Goal: Task Accomplishment & Management: Use online tool/utility

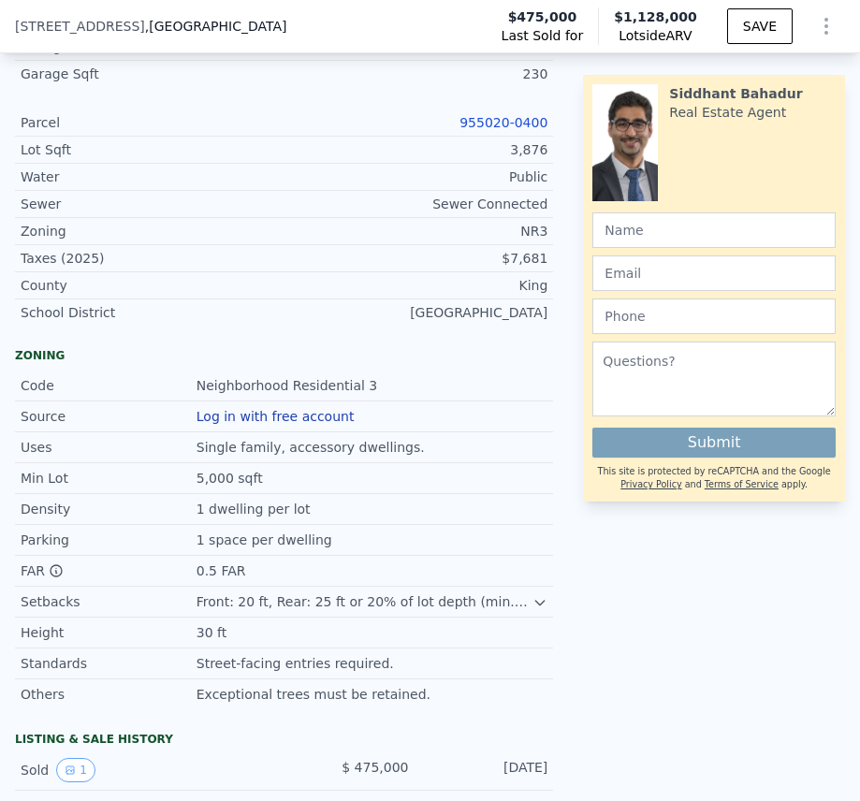
scroll to position [929, 0]
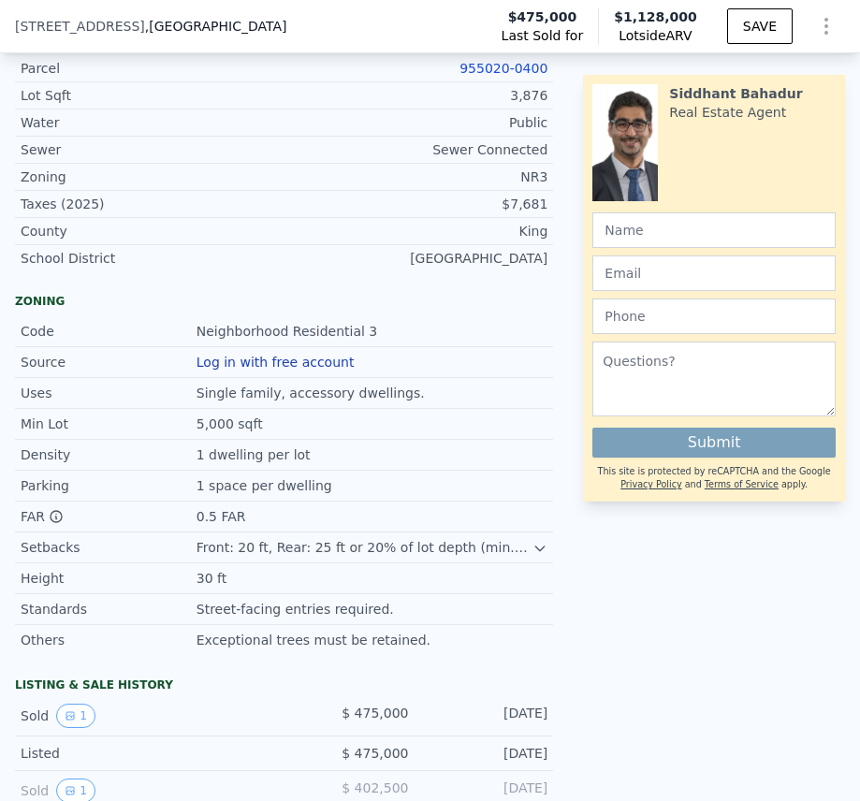
click at [536, 551] on icon at bounding box center [540, 548] width 8 height 5
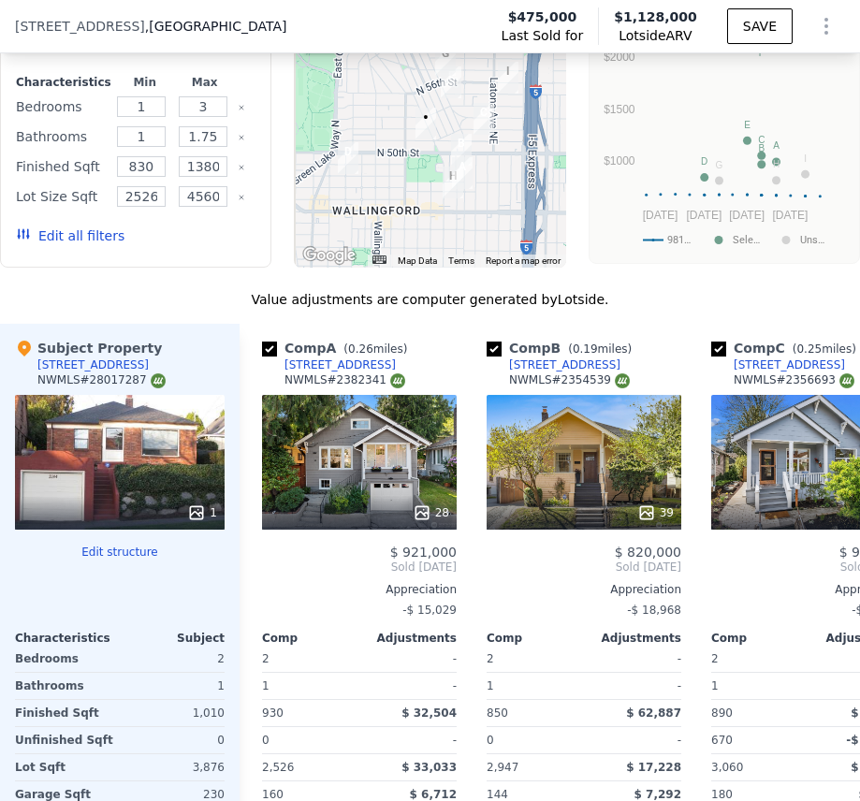
scroll to position [2912, 0]
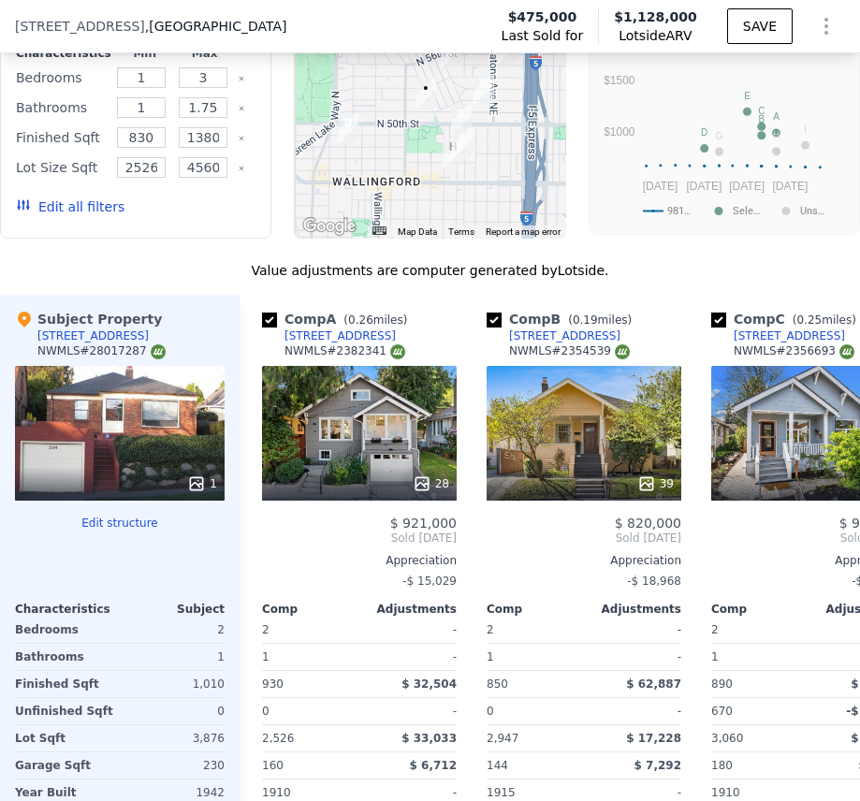
click at [115, 530] on button "Edit structure" at bounding box center [120, 522] width 210 height 15
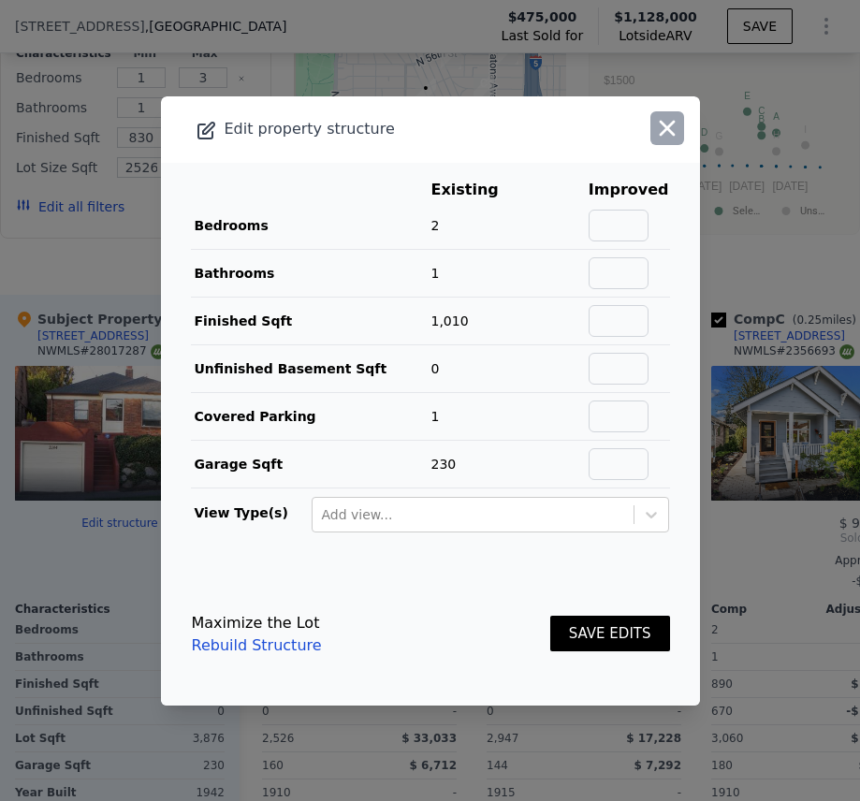
click at [656, 133] on icon "button" at bounding box center [667, 128] width 26 height 26
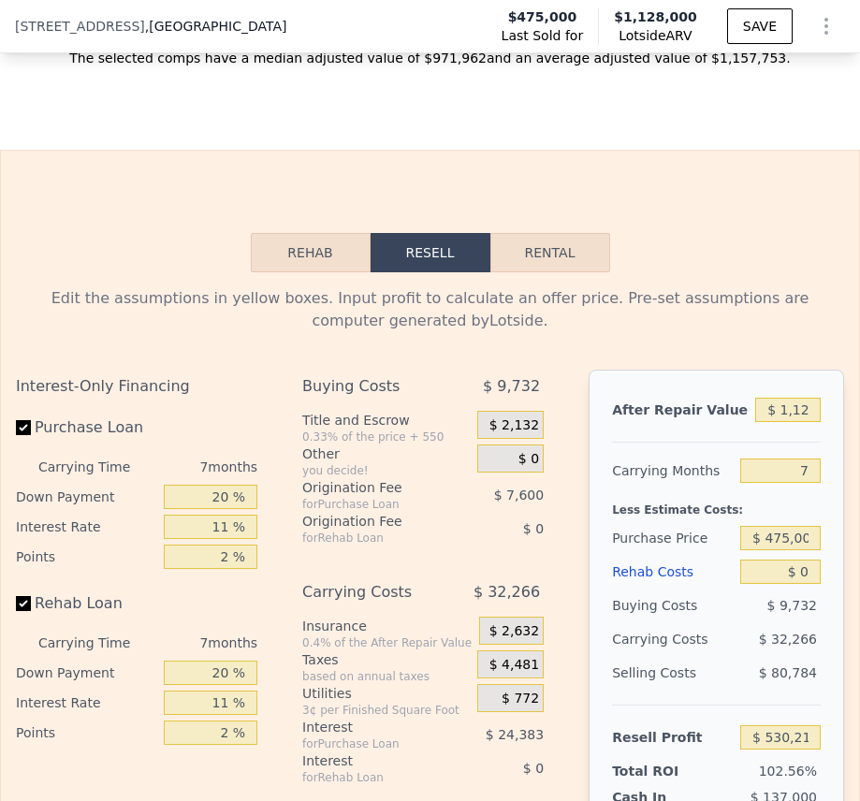
scroll to position [3754, 0]
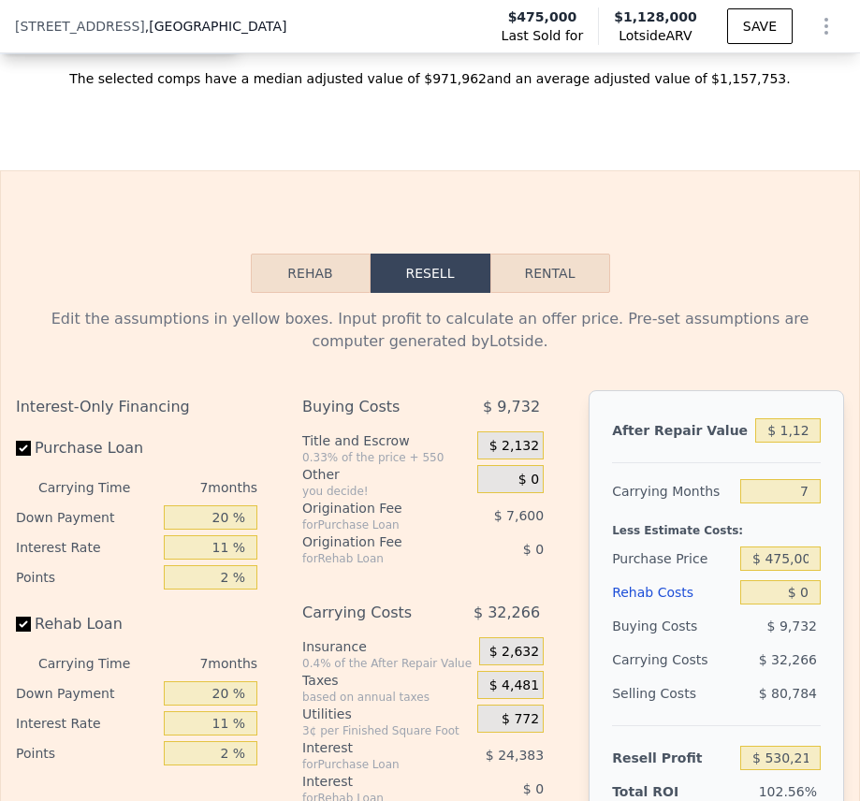
click at [551, 293] on button "Rental" at bounding box center [550, 273] width 120 height 39
select select "30"
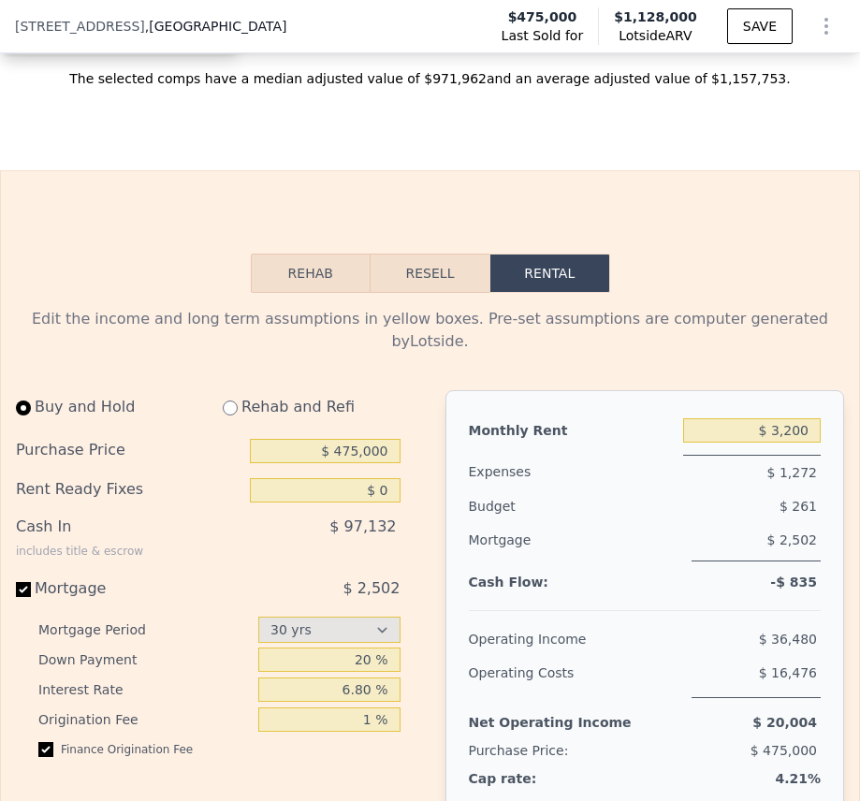
click at [390, 597] on span "$ 2,502" at bounding box center [370, 588] width 57 height 18
click at [31, 597] on input "Mortgage $ 2,502" at bounding box center [23, 589] width 15 height 15
checkbox input "false"
type input "$ 3,450"
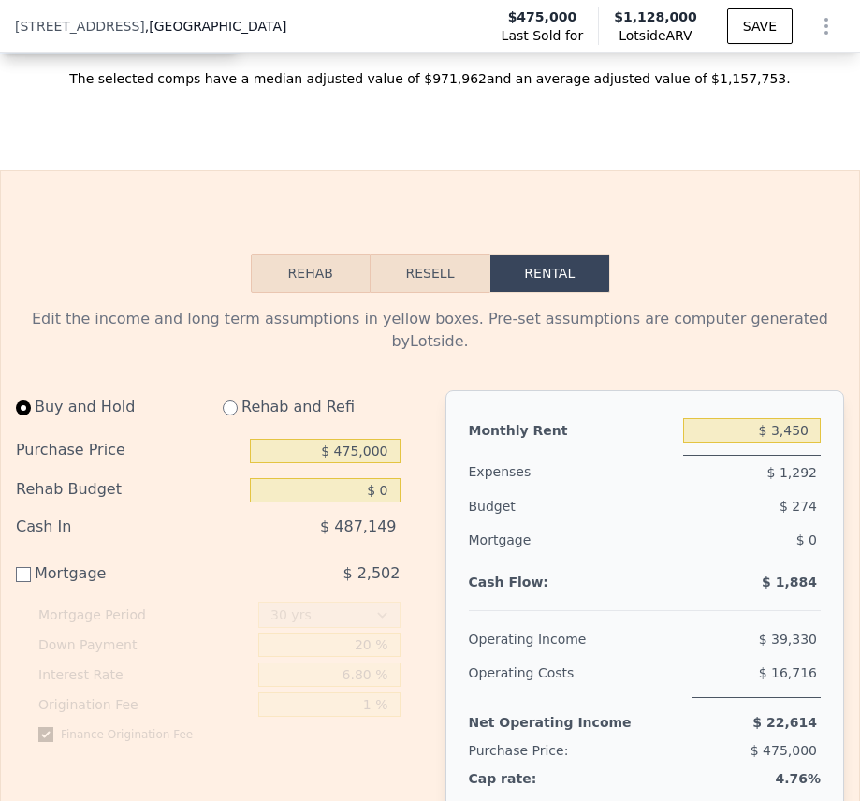
click at [384, 597] on div "Mortgage $ 2,502" at bounding box center [208, 580] width 384 height 37
click at [20, 576] on input "Mortgage $ 2,502" at bounding box center [23, 574] width 15 height 15
checkbox input "true"
type input "$ 3,200"
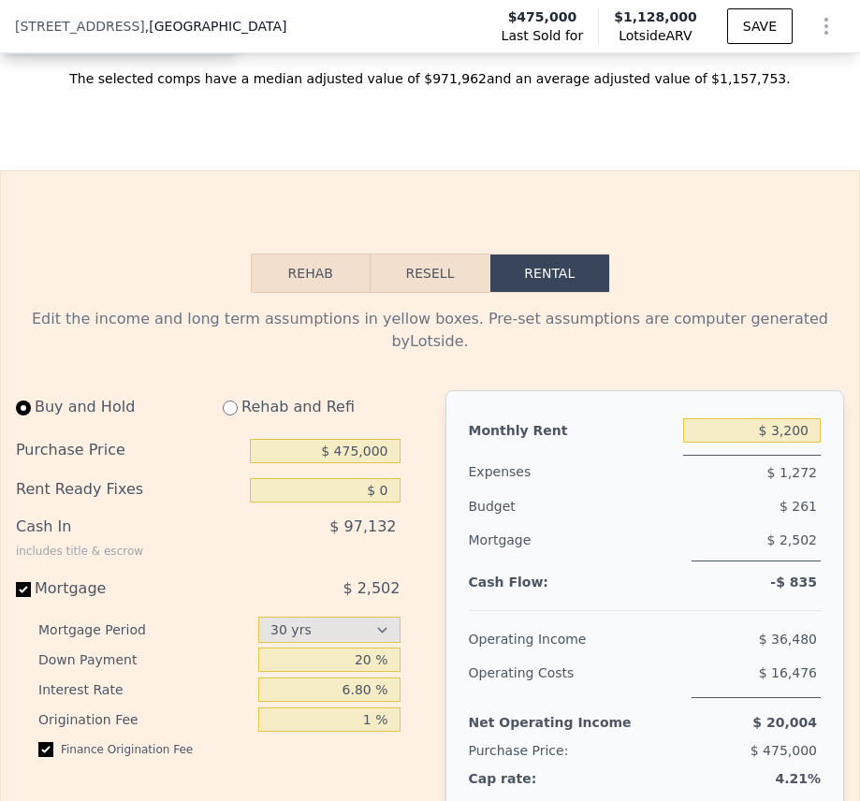
click at [369, 586] on span "$ 2,502" at bounding box center [370, 588] width 57 height 18
click at [31, 586] on input "Mortgage $ 2,502" at bounding box center [23, 589] width 15 height 15
checkbox input "false"
type input "$ 3,450"
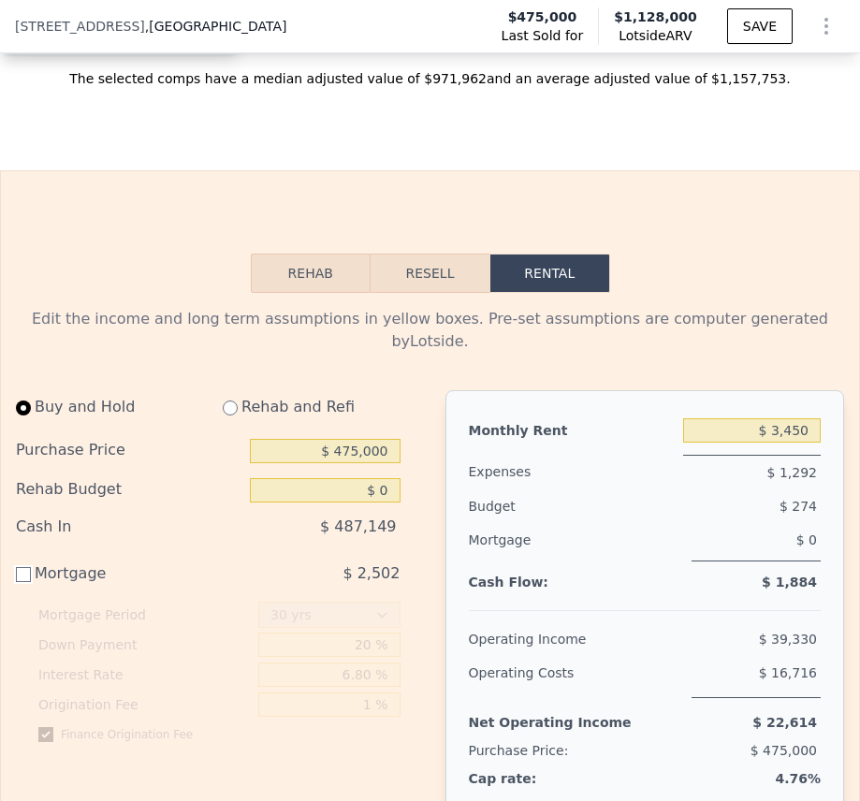
click at [27, 581] on input "Mortgage $ 2,502" at bounding box center [23, 574] width 15 height 15
checkbox input "true"
type input "$ 3,200"
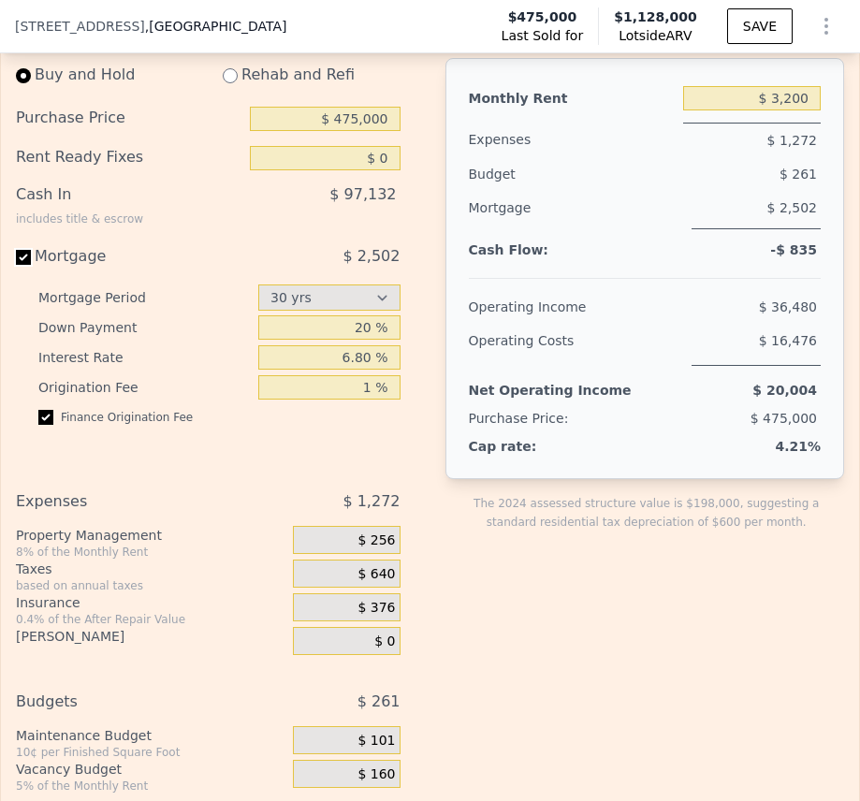
scroll to position [4222, 0]
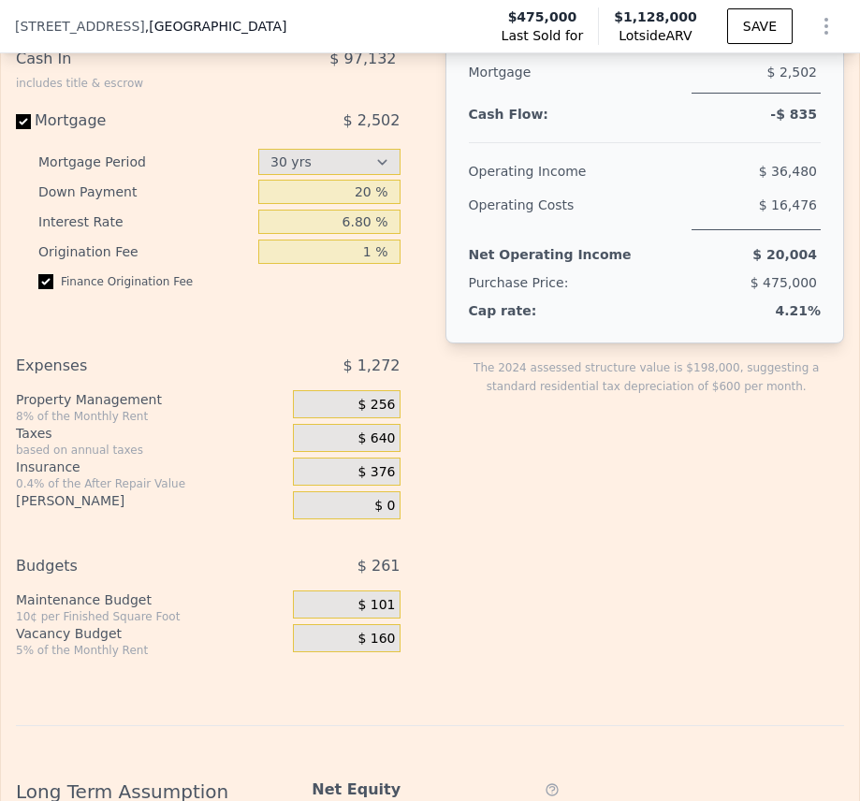
click at [365, 446] on span "$ 640" at bounding box center [375, 438] width 37 height 17
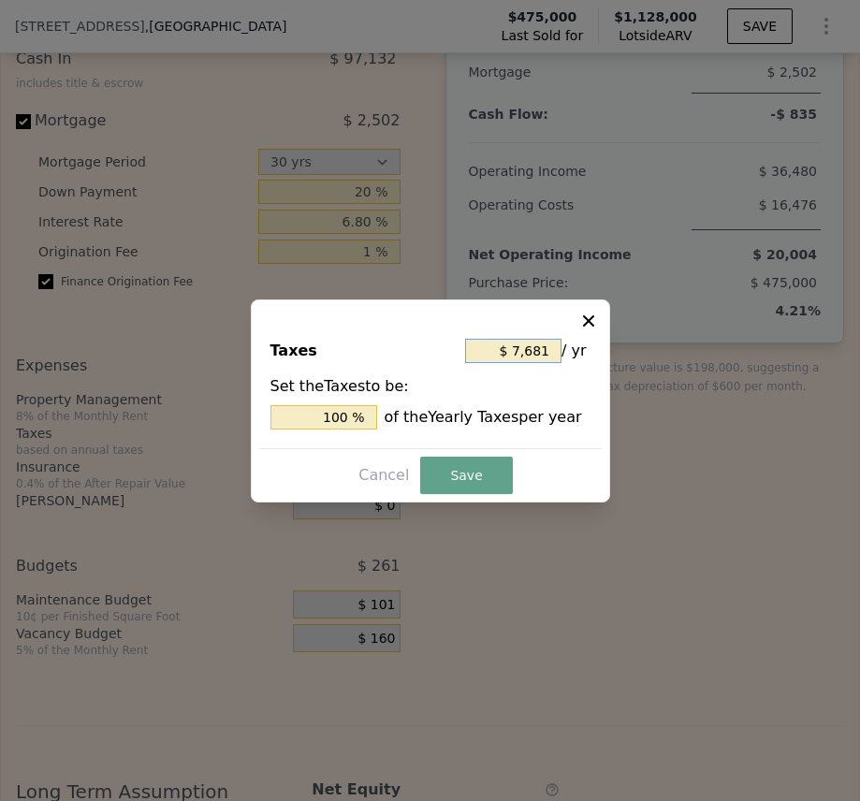
click at [516, 343] on input "$ 7,681" at bounding box center [513, 351] width 96 height 24
type input "$ 681"
type input "8.866 %"
type input "$ 81"
type input "1.055 %"
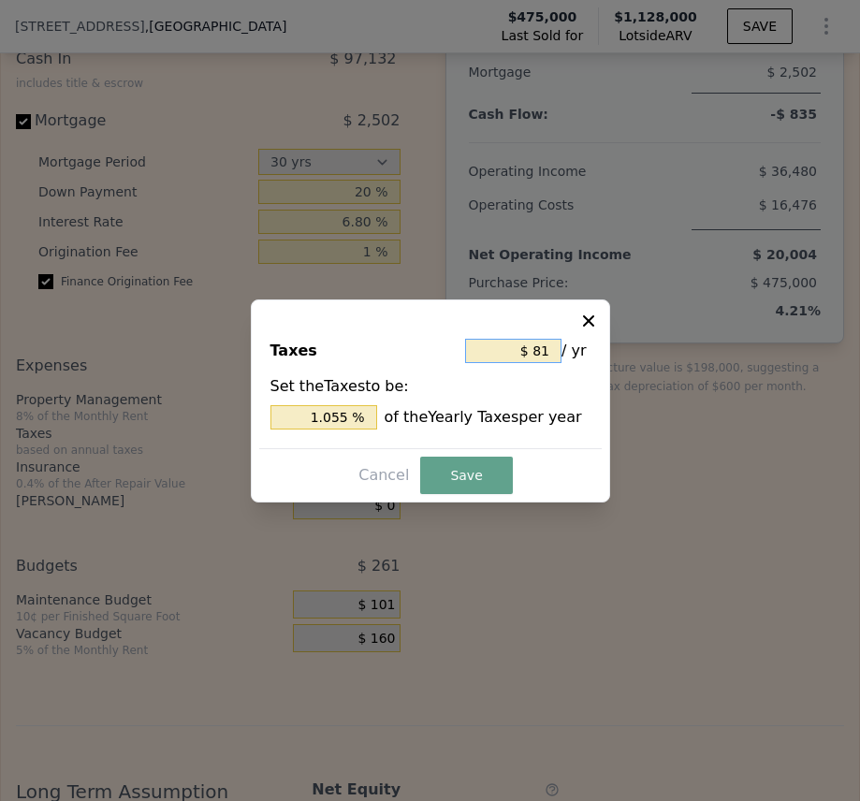
type input "$ 1"
type input "0.013 %"
type input "$ 3"
type input "0.039 %"
type input "$ 35"
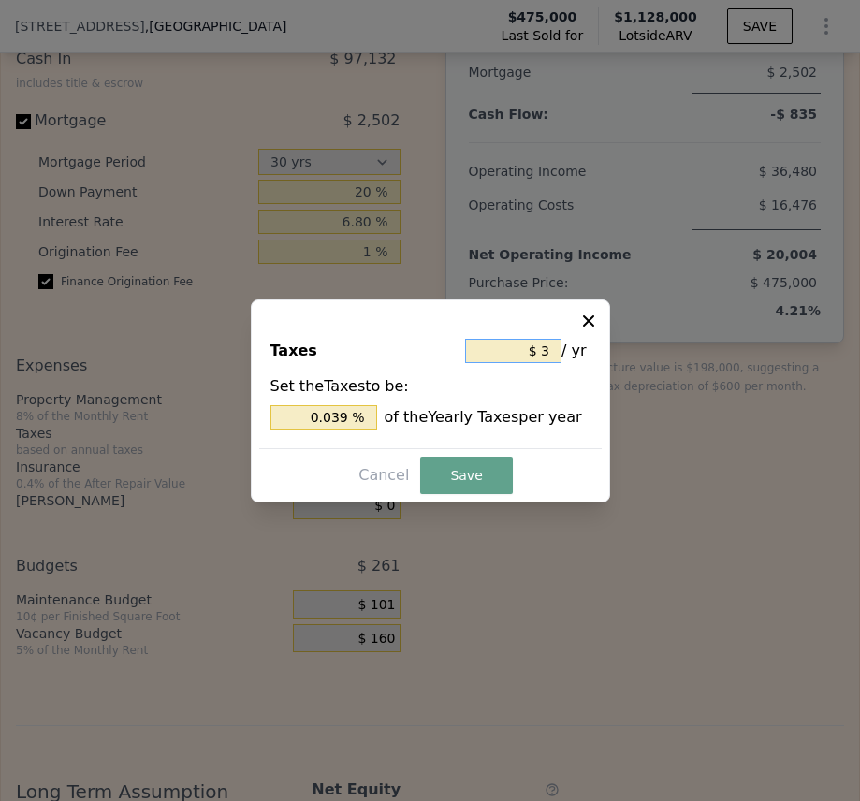
type input "0.456 %"
type input "$ 350"
type input "4.557 %"
type input "$ 3,500"
type input "45.567 %"
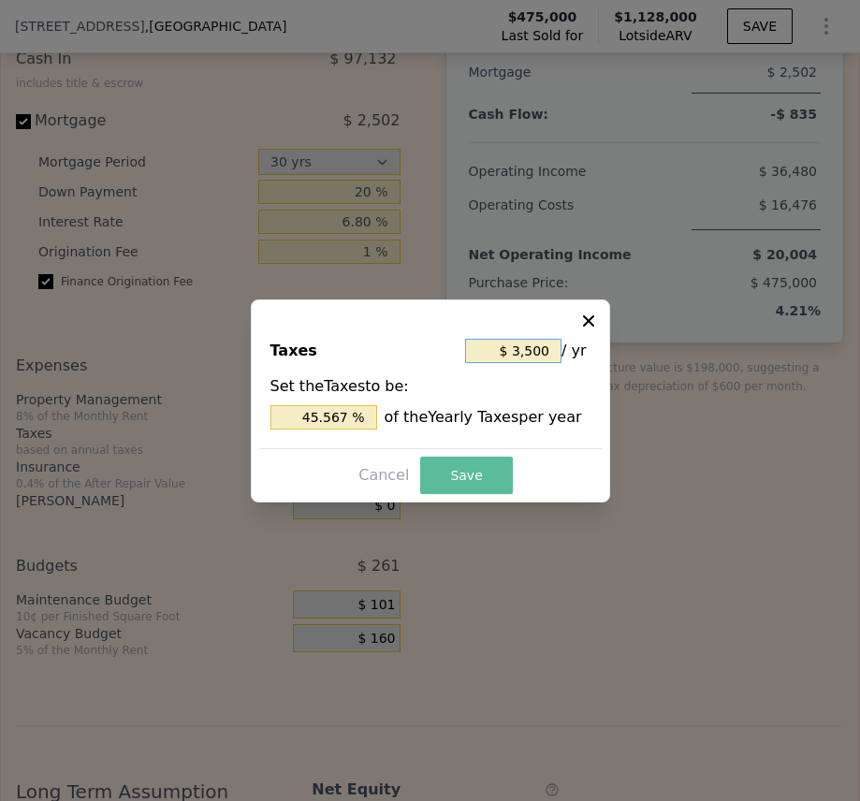
type input "$ 3,500"
click at [452, 463] on button "Save" at bounding box center [466, 474] width 92 height 37
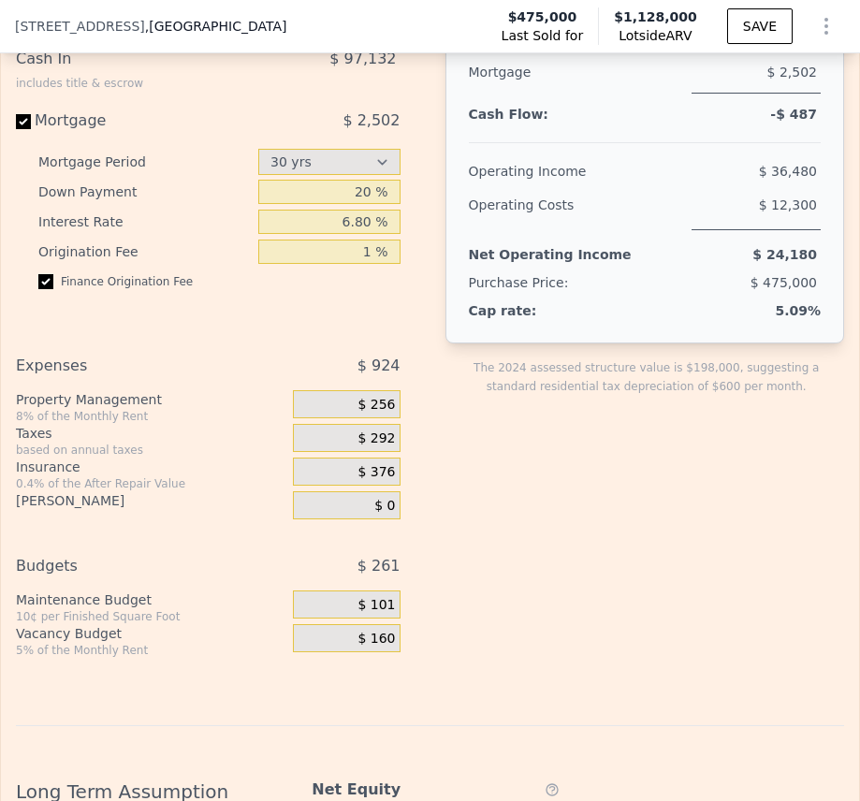
click at [381, 478] on span "$ 376" at bounding box center [375, 472] width 37 height 17
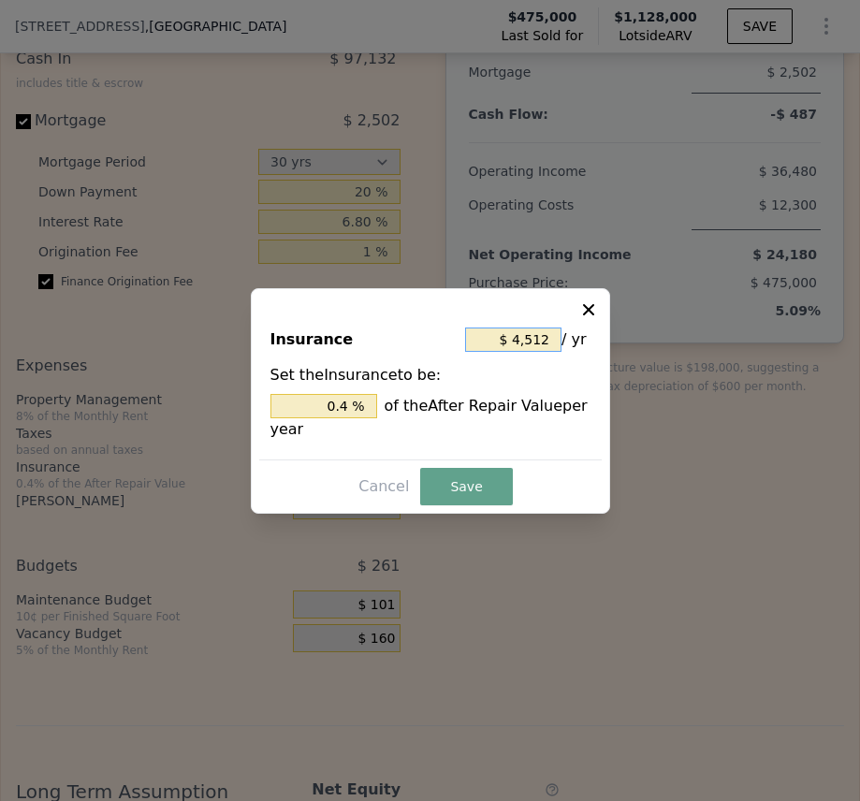
click at [558, 340] on input "$ 4,512" at bounding box center [513, 339] width 96 height 24
type input "$ 451"
type input "0.040 %"
type input "$ 45"
type input "0.004 %"
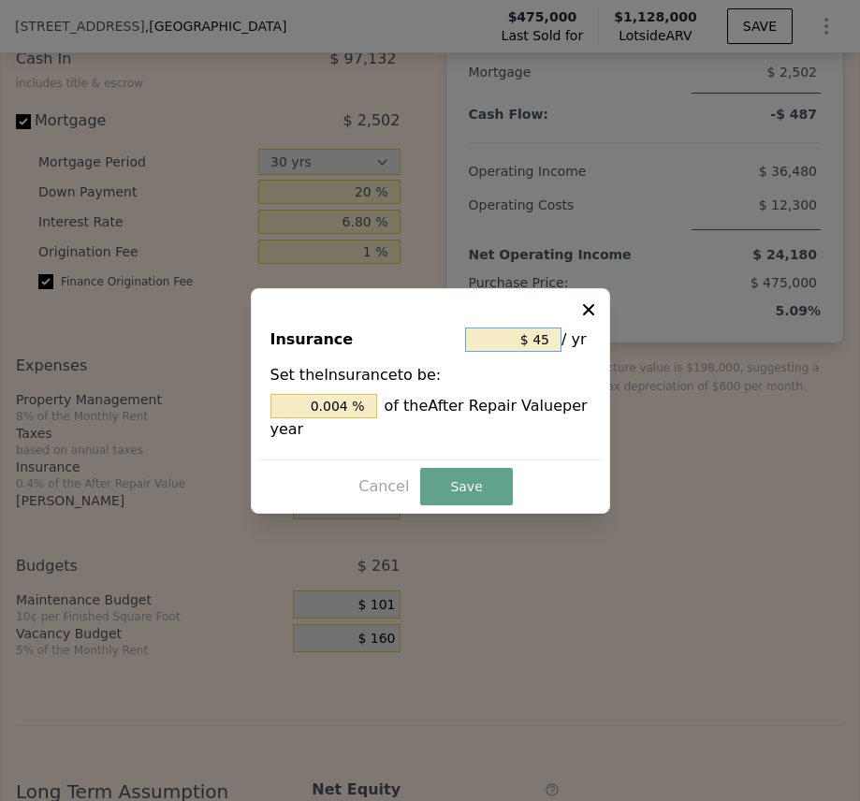
type input "$ 4"
type input "0.000 %"
type input "$ 12"
type input "0.001 %"
type input "$ 120"
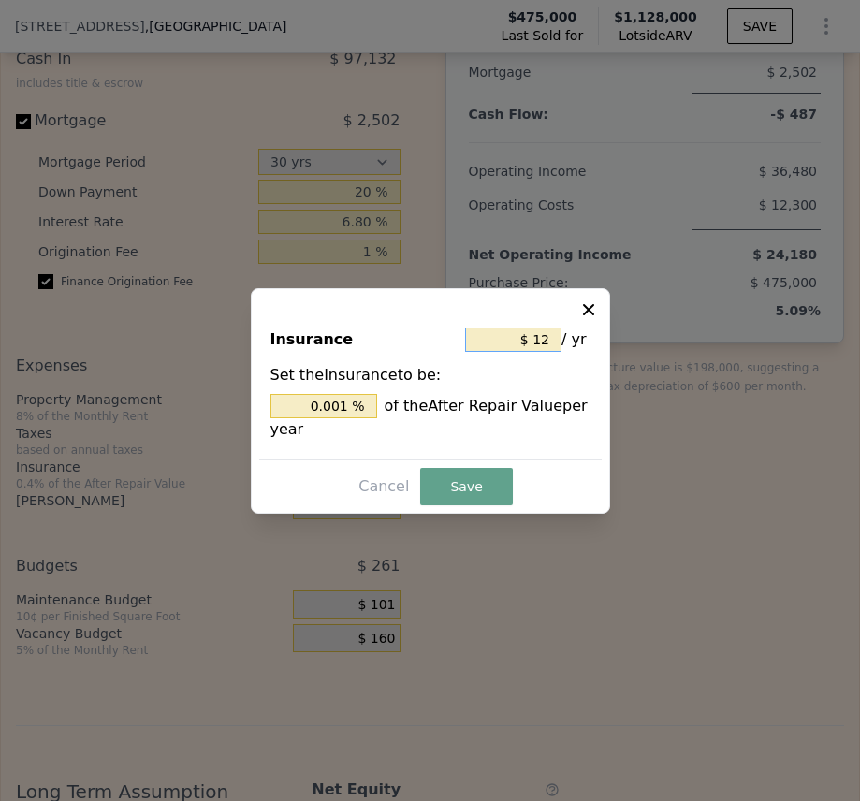
type input "0.011 %"
type input "$ 1,200"
type input "0.106 %"
type input "$ 1,200"
click at [461, 482] on button "Save" at bounding box center [466, 486] width 92 height 37
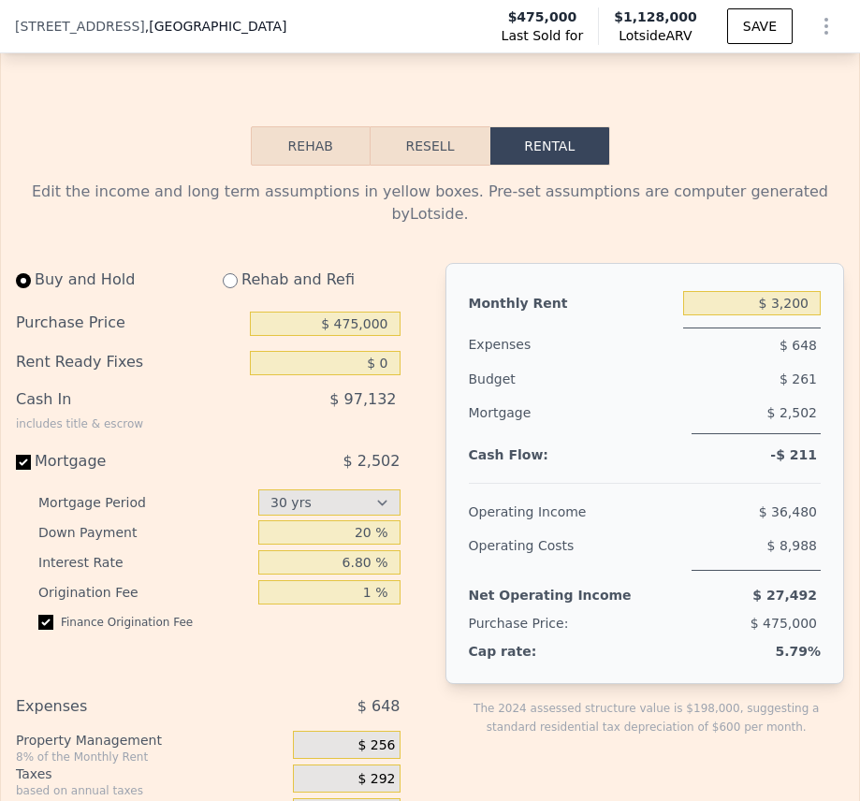
scroll to position [3847, 0]
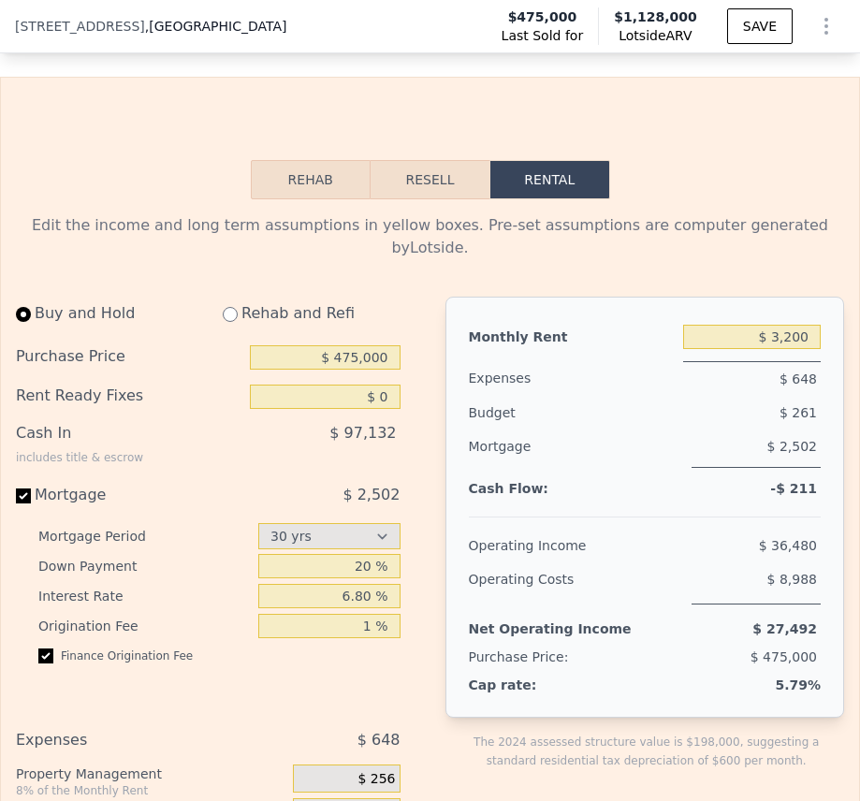
click at [786, 451] on span "$ 2,502" at bounding box center [792, 446] width 50 height 15
click at [759, 443] on div "$ 2,502" at bounding box center [755, 448] width 129 height 38
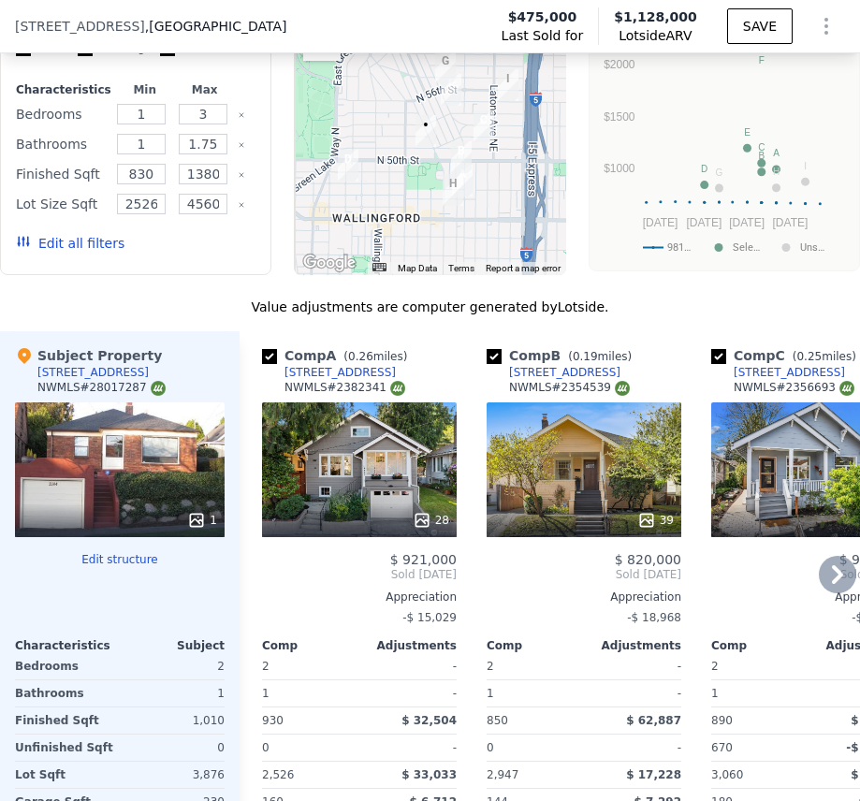
scroll to position [2538, 0]
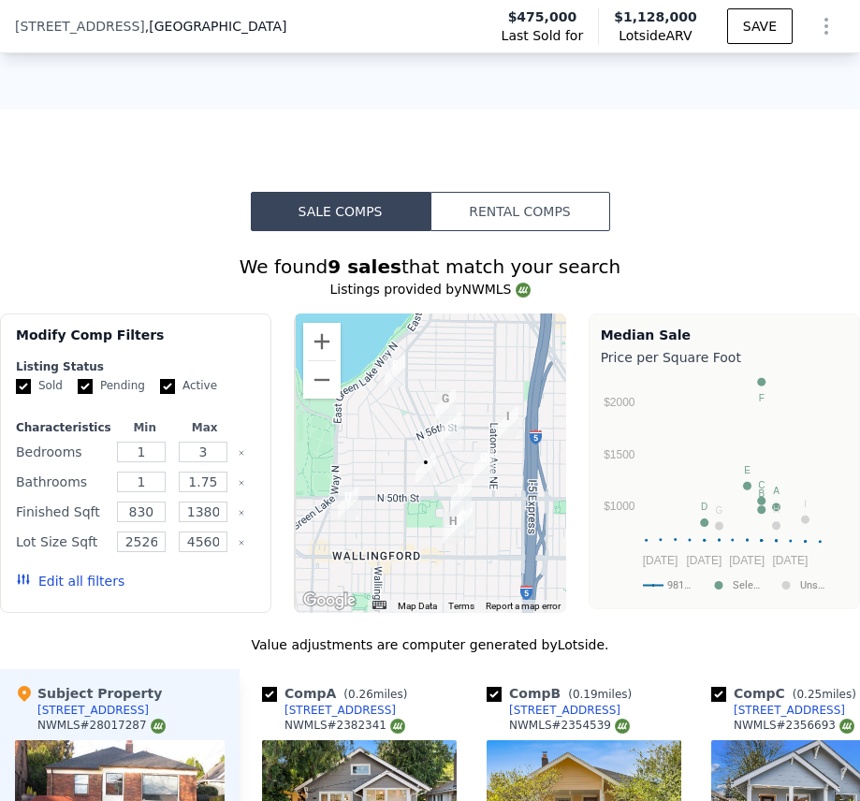
click at [526, 231] on button "Rental Comps" at bounding box center [520, 211] width 180 height 39
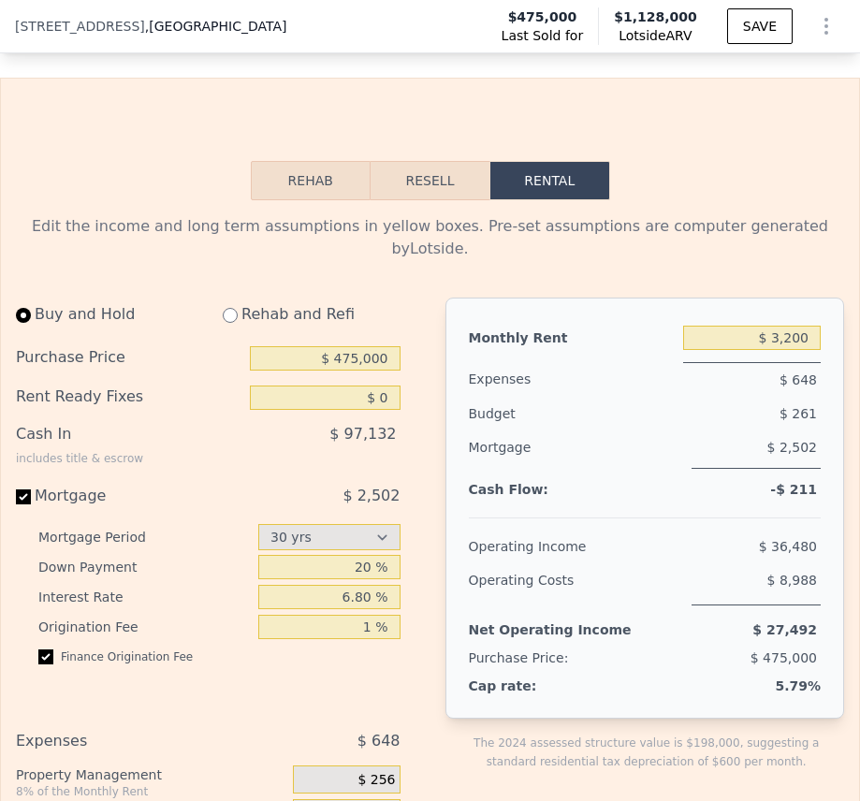
scroll to position [3847, 0]
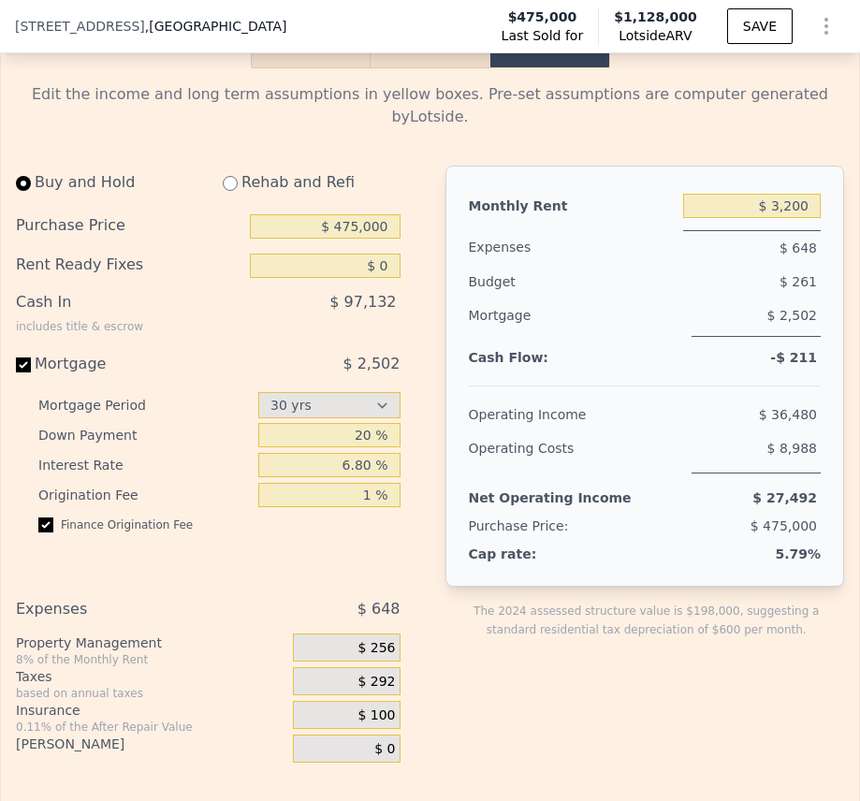
click at [558, 709] on div "Monthly Rent $ 3,200 Expenses $ 648 Budget $ 261 Mortgage $ 2,502 Cash Flow: -$…" at bounding box center [644, 533] width 399 height 735
